Goal: Communication & Community: Answer question/provide support

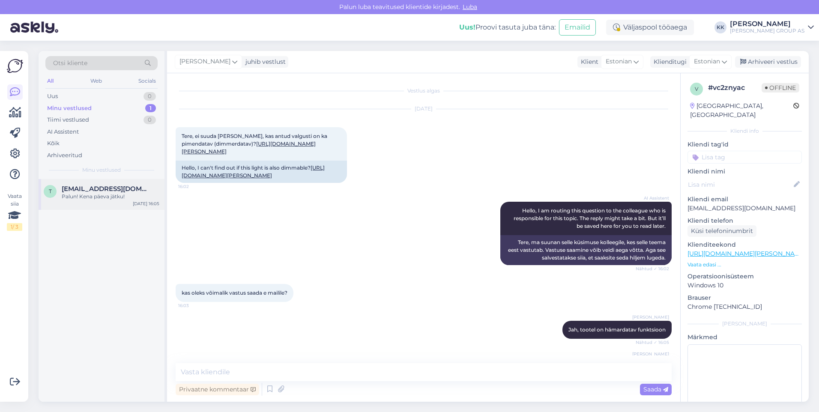
scroll to position [203, 0]
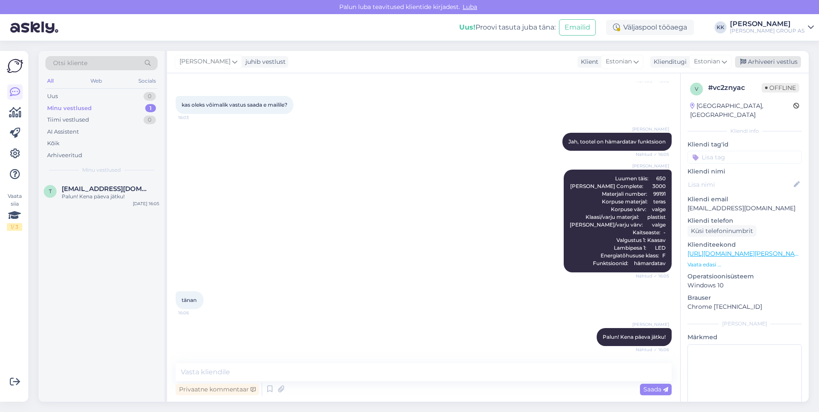
click at [764, 63] on div "Arhiveeri vestlus" at bounding box center [768, 62] width 66 height 12
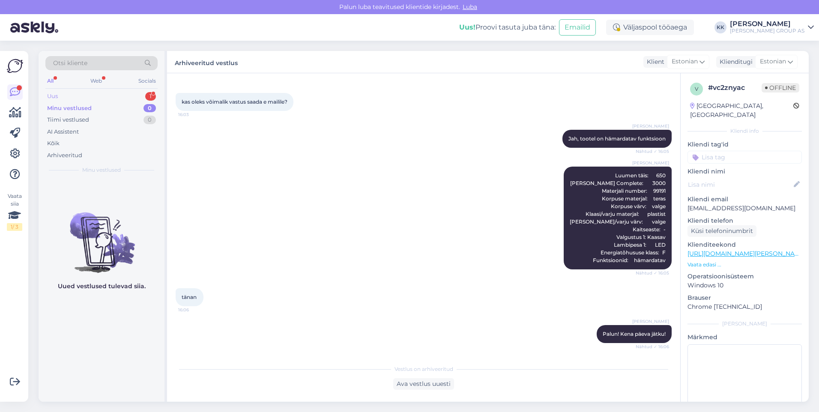
click at [66, 94] on div "Uus 1" at bounding box center [101, 96] width 112 height 12
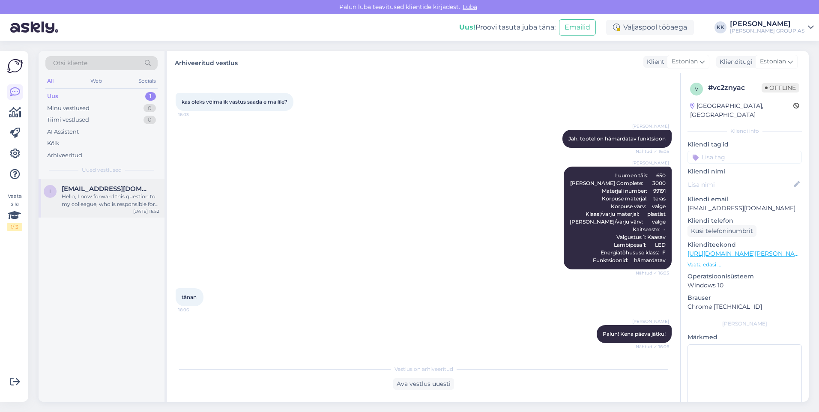
click at [91, 192] on span "[EMAIL_ADDRESS][DOMAIN_NAME]" at bounding box center [106, 189] width 89 height 8
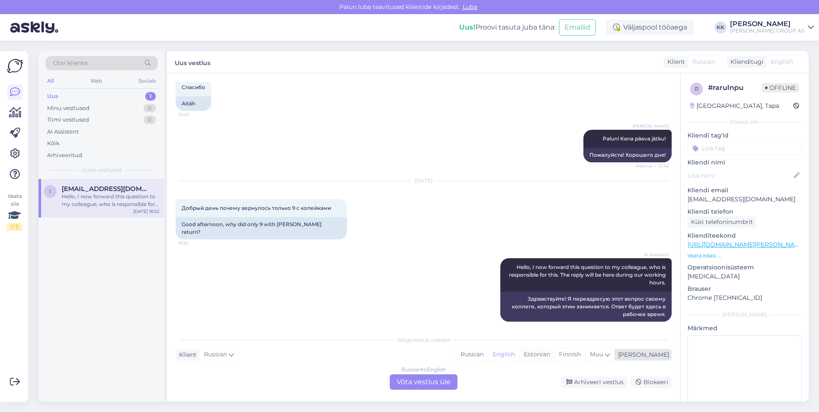
drag, startPoint x: 567, startPoint y: 353, endPoint x: 559, endPoint y: 356, distance: 9.2
click at [554, 353] on div "Estonian" at bounding box center [536, 354] width 35 height 13
click at [412, 379] on div "Russian to Estonian Võta vestlus üle" at bounding box center [424, 381] width 68 height 15
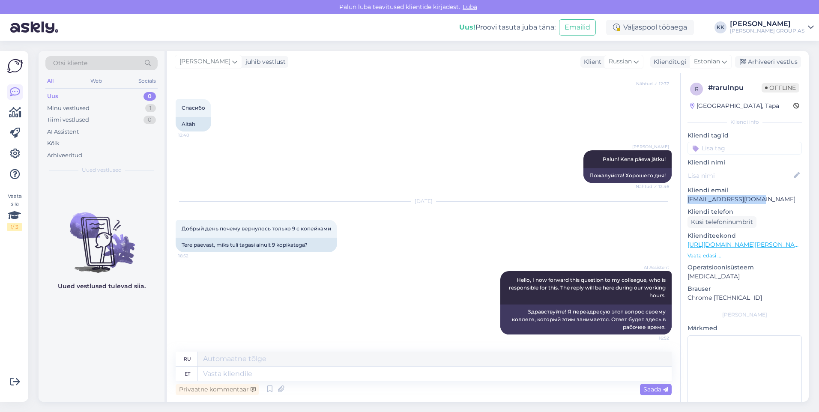
drag, startPoint x: 759, startPoint y: 200, endPoint x: 686, endPoint y: 202, distance: 73.2
click at [686, 202] on div "r # rarulnpu Offline [GEOGRAPHIC_DATA], Tapa Kliendi info Kliendi tag'id Kliend…" at bounding box center [744, 249] width 128 height 352
drag, startPoint x: 686, startPoint y: 202, endPoint x: 694, endPoint y: 202, distance: 8.1
copy p "[EMAIL_ADDRESS][DOMAIN_NAME]"
click at [67, 60] on span "Otsi kliente" at bounding box center [70, 63] width 34 height 9
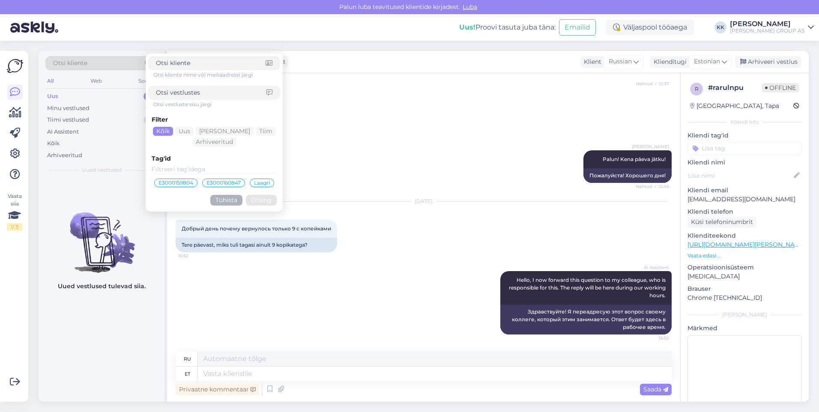
click at [68, 62] on span "Otsi kliente" at bounding box center [70, 63] width 34 height 9
click at [167, 62] on input at bounding box center [211, 63] width 110 height 9
paste input "[EMAIL_ADDRESS][DOMAIN_NAME]"
type input "[EMAIL_ADDRESS][DOMAIN_NAME]"
click at [260, 198] on button "Otsing" at bounding box center [261, 200] width 31 height 11
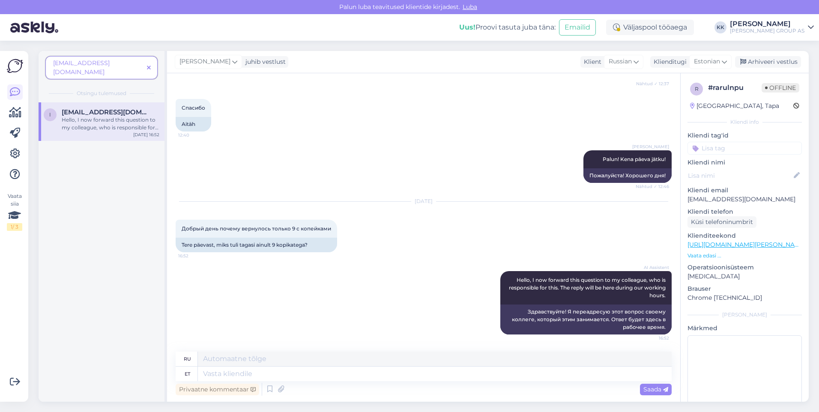
click at [95, 108] on span "[EMAIL_ADDRESS][DOMAIN_NAME]" at bounding box center [106, 112] width 89 height 8
click at [224, 375] on textarea at bounding box center [435, 374] width 474 height 15
type textarea "tere"
type textarea "привет"
type textarea "t"
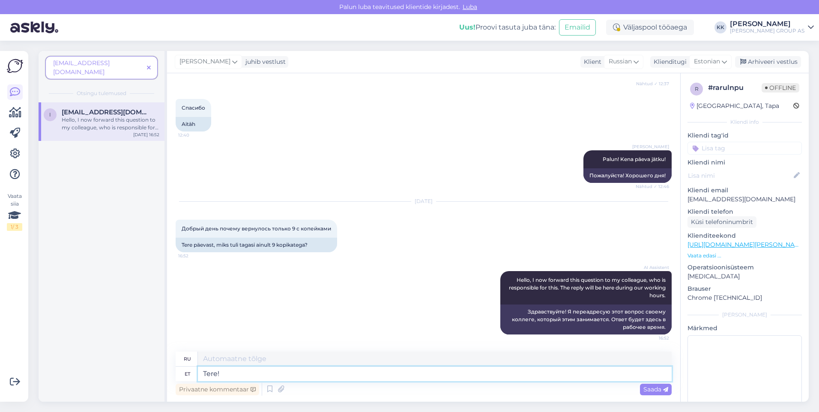
type textarea "Tere!"
type textarea "Привет!"
type textarea "Tere! Kas"
type textarea "Привет! Это"
type textarea "Tere! Kas loobusite"
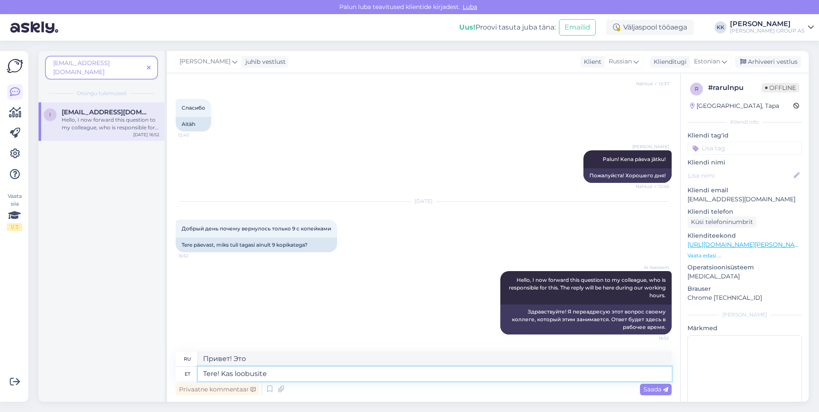
type textarea "Привет! Ты сдался?"
type textarea "Tere! Kas loobusite kogu"
type textarea "Привет! Ты отдал всё?"
type textarea "Tere! Kas loobusite kogu tellimusest"
type textarea "Здравствуйте! Вы отменили весь заказ?"
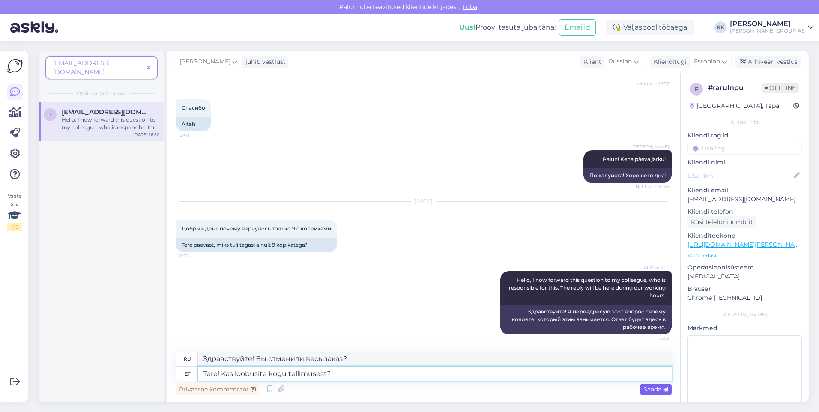
type textarea "Tere! Kas loobusite kogu tellimusest?"
click at [651, 389] on span "Saada" at bounding box center [655, 389] width 25 height 8
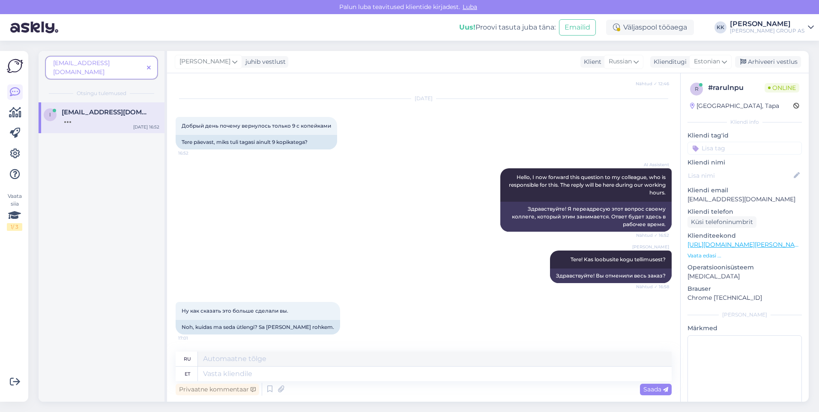
scroll to position [391, 0]
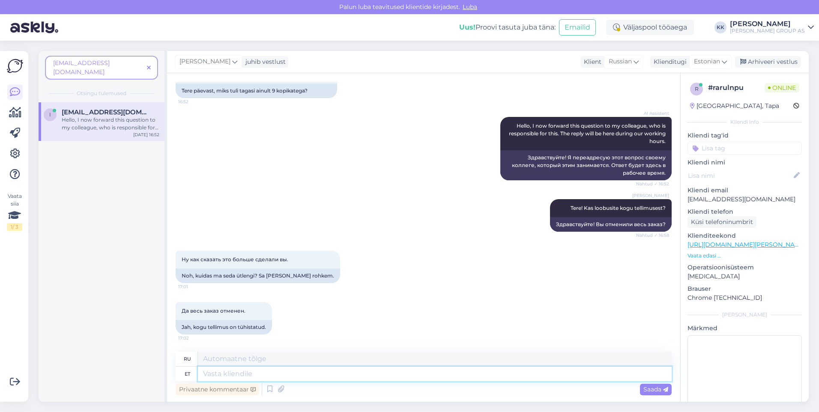
click at [220, 374] on textarea at bounding box center [435, 374] width 474 height 15
type textarea "Selge,"
type textarea "Прозрачный"
type textarea "Selge, s"
type textarea "Прозрачный,"
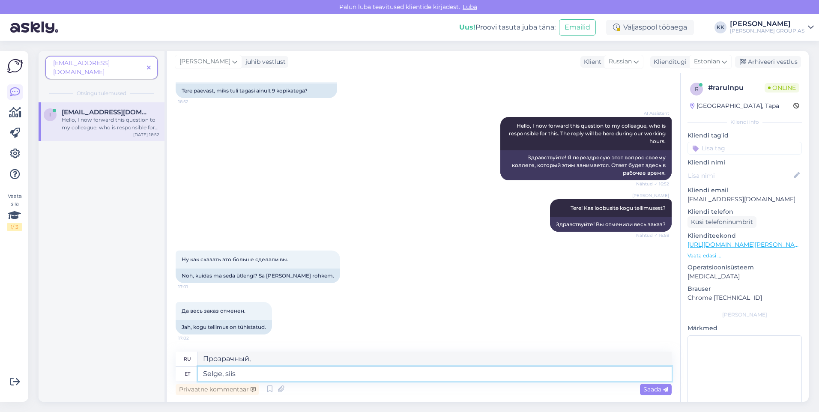
type textarea "Selge, siis"
type textarea "Хорошо, тогда."
type textarea "Selge, siis vormistame"
type textarea "Хорошо, давайте это формализуем."
type textarea "Selge, siis vormistame ülejäänud"
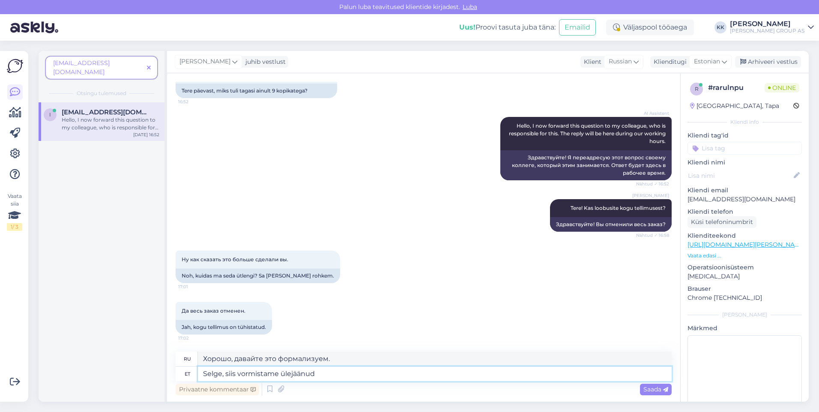
type textarea "Хорошо, тогда оформим остальное."
type textarea "Selge, siis vormistame ülejäänud osa kohta"
type textarea "Хорошо, тогда давайте формализуем остальную часть поста."
type textarea "Selge, siis vormistame ülejäänud osa kohta ka"
type textarea "Хорошо, тогда мы формализуем и остальную часть."
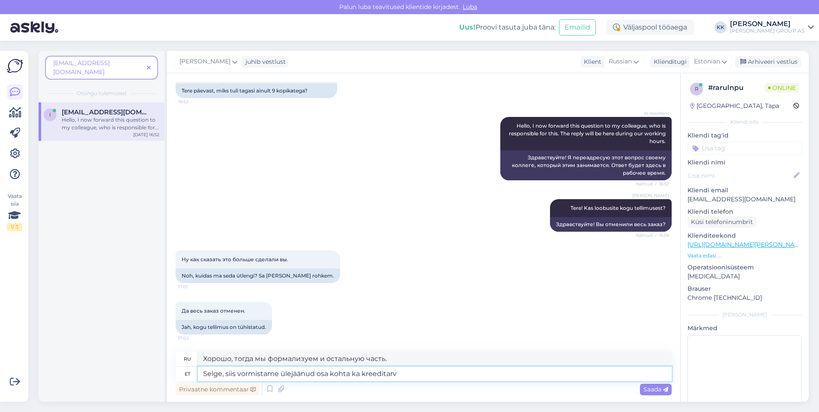
type textarea "Selge, siis vormistame ülejäänud osa kohta ka kreeditarve"
type textarea "Хорошо, тогда мы также выдадим кредитную ноту на оставшуюся часть."
type textarea "Selge, siis vormistame ülejäänud osa kohta ka kreeditarve."
type textarea "Хорошо, тогда мы также выдадим кредитную ноту на оставшуюся сумму."
type textarea "Selge, siis vormistame ülejäänud osa kohta ka kreeditarve."
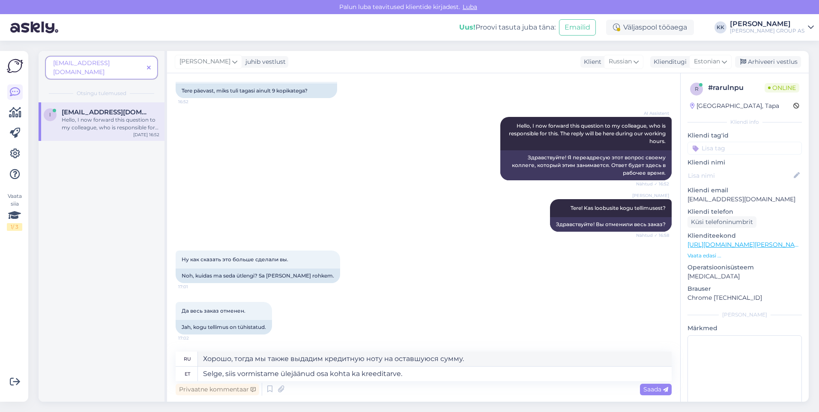
drag, startPoint x: 646, startPoint y: 387, endPoint x: 593, endPoint y: 358, distance: 60.2
click at [646, 387] on span "Saada" at bounding box center [655, 389] width 25 height 8
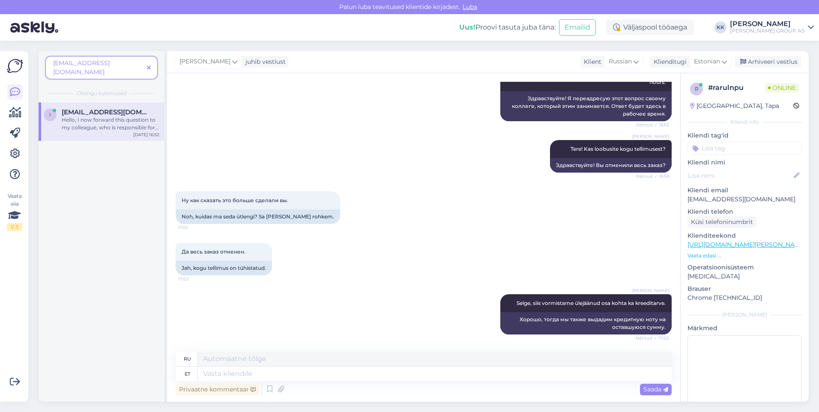
scroll to position [501, 0]
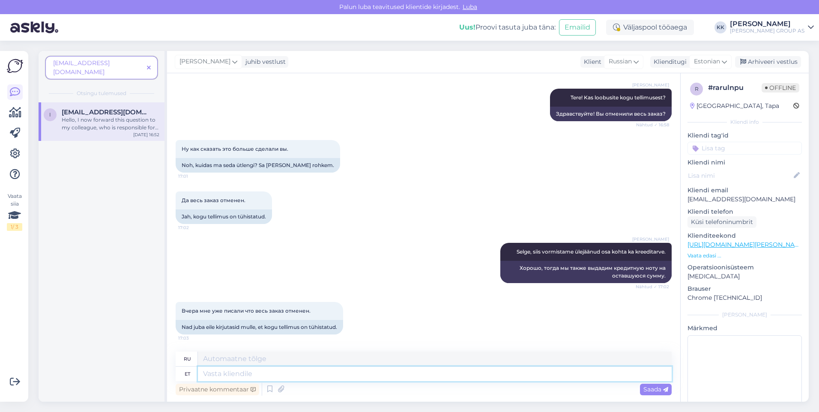
click at [214, 376] on textarea at bounding box center [435, 374] width 474 height 15
type textarea "Selge"
type textarea "Прозрачный"
type textarea "Selge,"
type textarea "Прозрачный,"
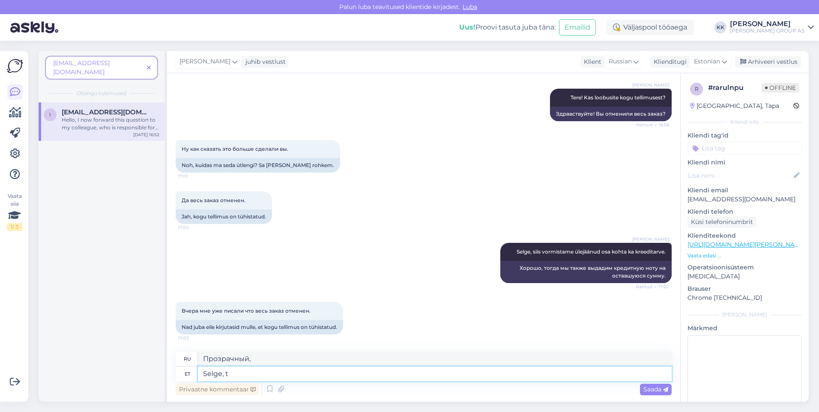
type textarea "Selge, tä"
type textarea "Ясно, т"
type textarea "Selge, täpsustame"
type textarea "Хорошо, давайте проясним."
type textarea "Selge, täpsustame üle."
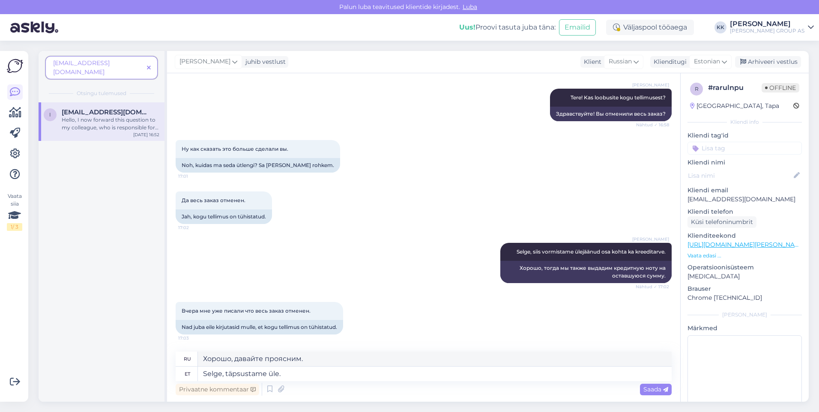
drag, startPoint x: 651, startPoint y: 388, endPoint x: 646, endPoint y: 384, distance: 6.4
click at [651, 388] on span "Saada" at bounding box center [655, 389] width 25 height 8
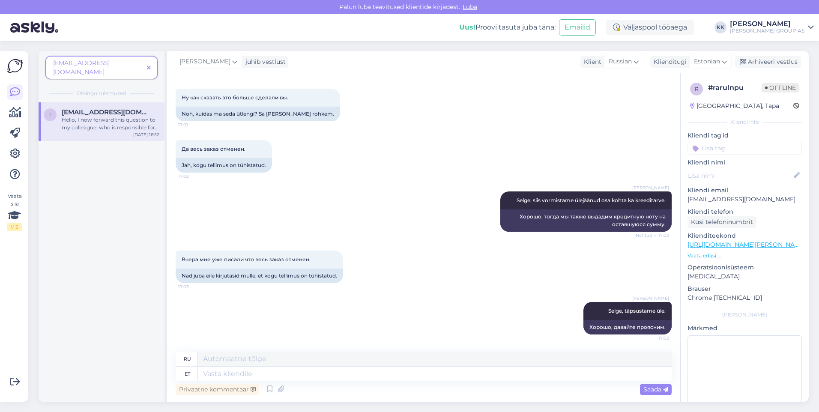
click at [148, 63] on span at bounding box center [148, 67] width 11 height 9
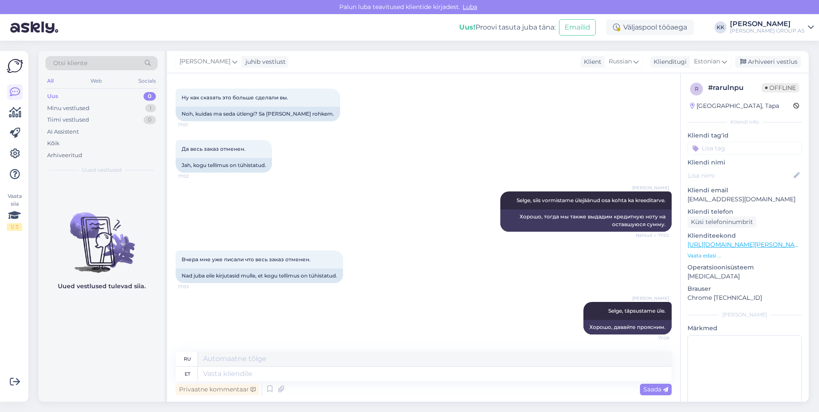
click at [808, 25] on icon at bounding box center [811, 27] width 6 height 7
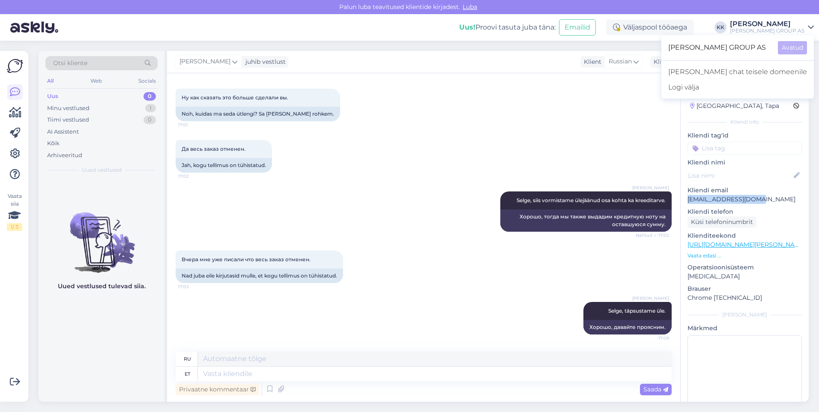
drag, startPoint x: 760, startPoint y: 199, endPoint x: 685, endPoint y: 199, distance: 74.5
click at [685, 199] on div "r # rarulnpu Offline [GEOGRAPHIC_DATA], Tapa Kliendi info Kliendi tag'id Kliend…" at bounding box center [744, 249] width 128 height 352
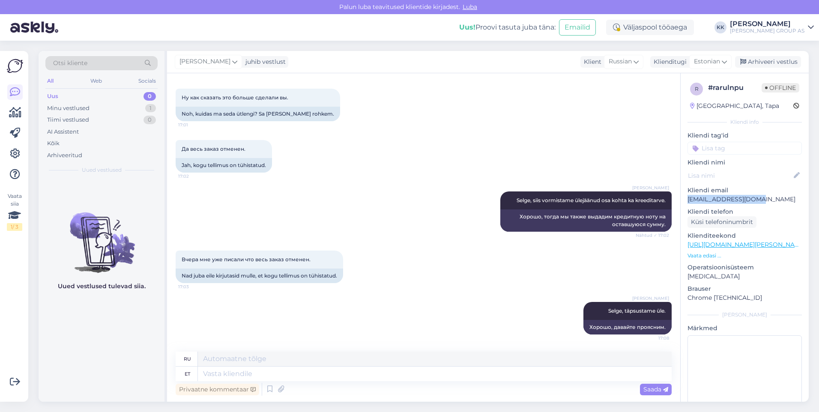
drag, startPoint x: 685, startPoint y: 199, endPoint x: 693, endPoint y: 198, distance: 7.7
copy p "[EMAIL_ADDRESS][DOMAIN_NAME]"
click at [810, 28] on icon at bounding box center [811, 27] width 6 height 7
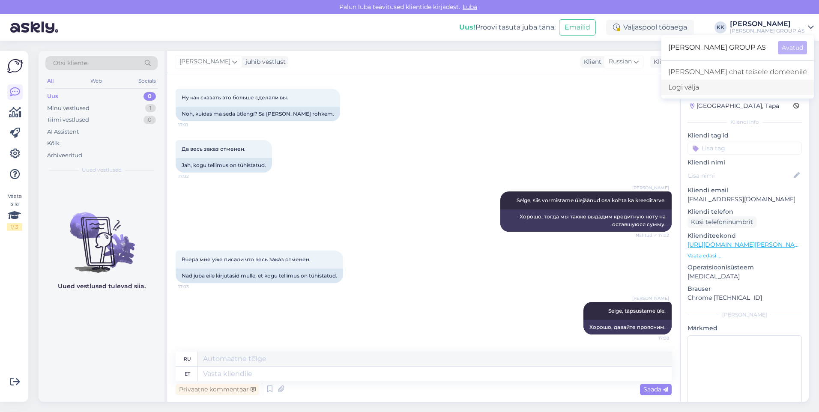
click at [737, 84] on div "Logi välja" at bounding box center [737, 87] width 152 height 15
